Goal: Task Accomplishment & Management: Manage account settings

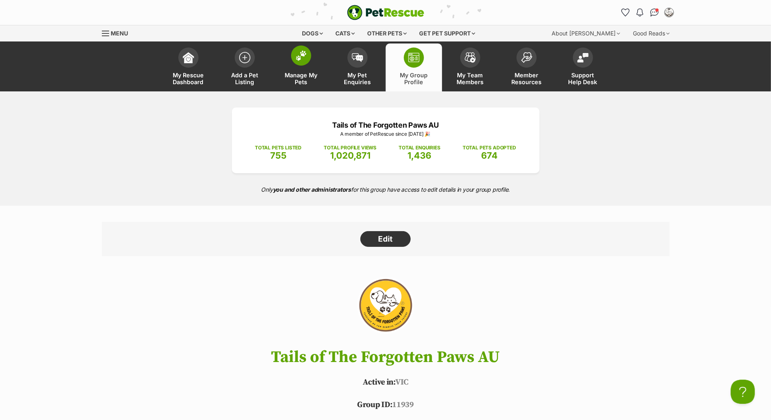
click at [297, 81] on link "Manage My Pets" at bounding box center [301, 68] width 56 height 48
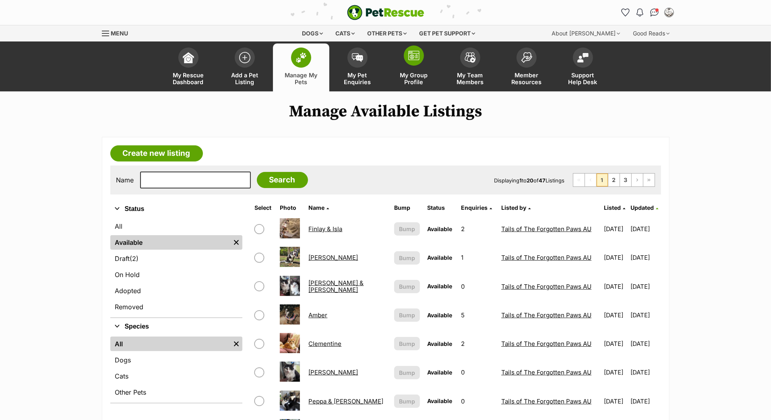
click at [406, 75] on link "My Group Profile" at bounding box center [414, 68] width 56 height 48
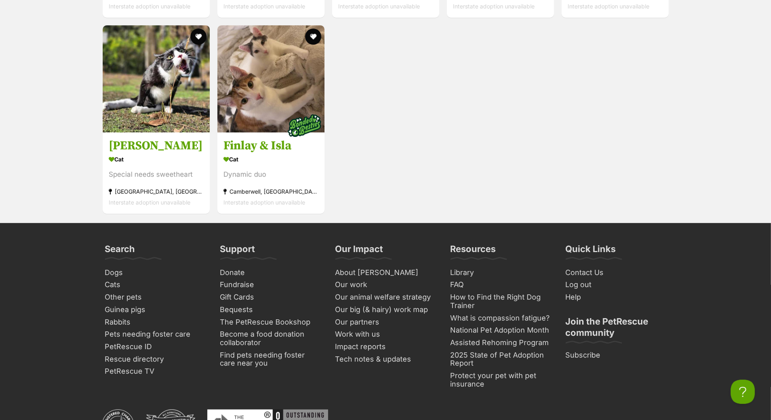
scroll to position [2894, 0]
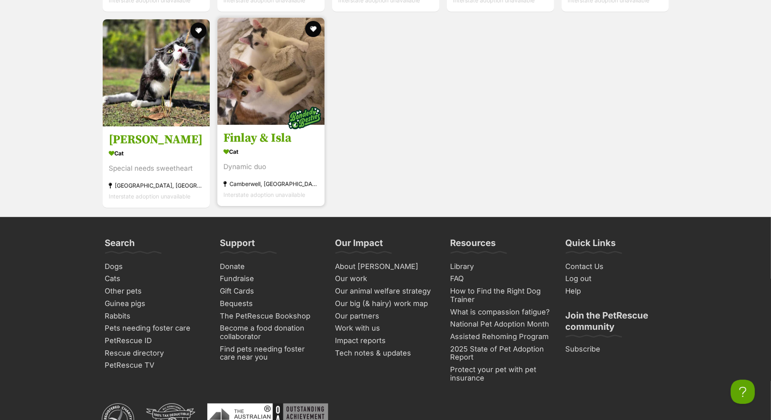
click at [270, 146] on h3 "Finlay & Isla" at bounding box center [271, 138] width 95 height 15
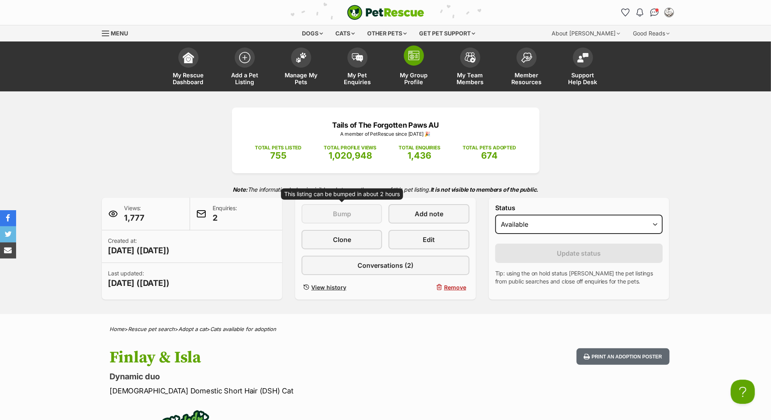
click at [412, 84] on span "My Group Profile" at bounding box center [414, 79] width 36 height 14
